Goal: Complete application form

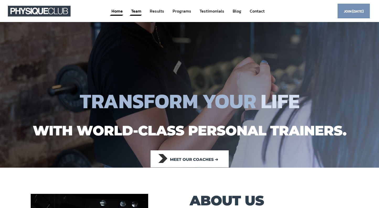
click at [135, 12] on link "Team" at bounding box center [136, 11] width 11 height 10
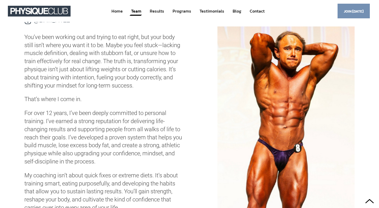
scroll to position [190, 0]
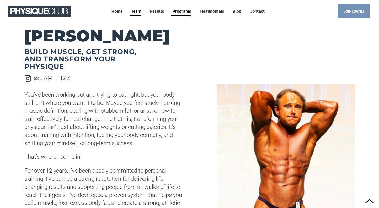
click at [177, 12] on link "Programs" at bounding box center [182, 11] width 20 height 10
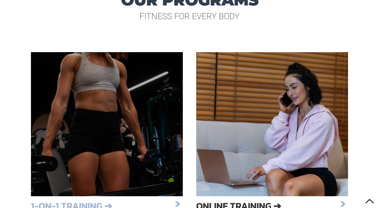
scroll to position [846, 0]
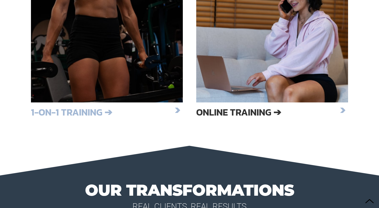
click at [87, 112] on h3 "1-on-1 Training ➔" at bounding box center [102, 112] width 142 height 9
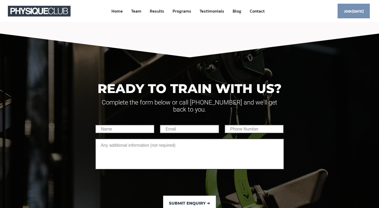
scroll to position [521, 0]
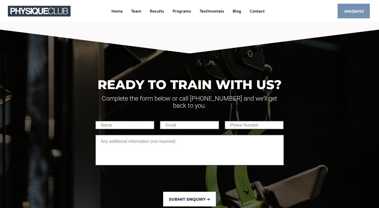
click at [107, 123] on div "Submit Enquiry ➔" at bounding box center [190, 166] width 194 height 91
click at [107, 121] on input "text" at bounding box center [125, 125] width 60 height 9
type input "Lily Aboud"
type input "lily.aboud97@gmail.com"
type input "0488999560"
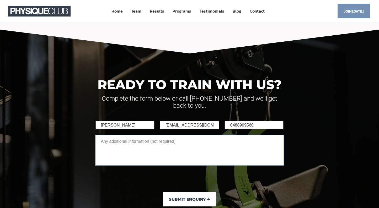
click at [128, 135] on textarea at bounding box center [189, 150] width 189 height 31
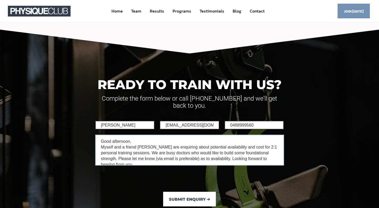
scroll to position [2, 0]
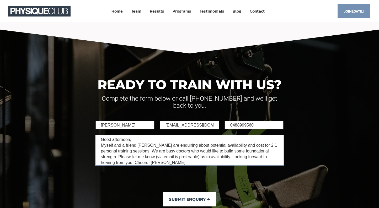
drag, startPoint x: 138, startPoint y: 158, endPoint x: 98, endPoint y: 133, distance: 47.1
click at [98, 135] on textarea "Good afternoon, Myself and a friend Hannah are enquiring about potential availa…" at bounding box center [189, 150] width 189 height 31
type textarea "Good afternoon, Myself and a friend Hannah are enquiring about potential availa…"
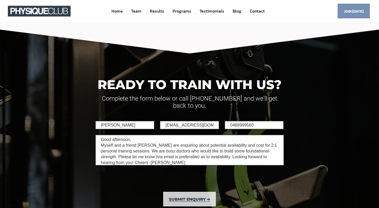
click at [169, 192] on button "Submit Enquiry ➔" at bounding box center [189, 199] width 53 height 15
